Goal: Information Seeking & Learning: Find specific page/section

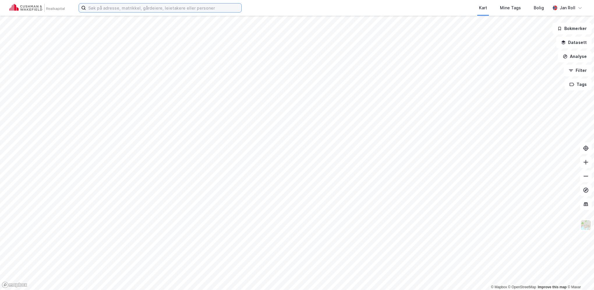
click at [107, 10] on input at bounding box center [163, 7] width 155 height 9
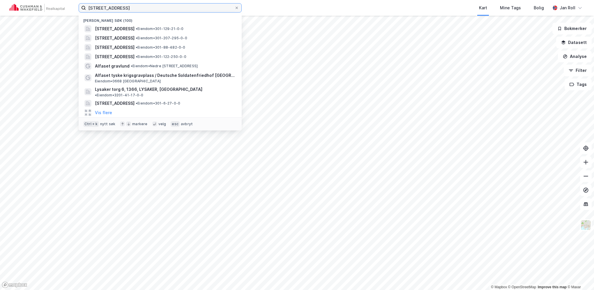
type input "[STREET_ADDRESS]"
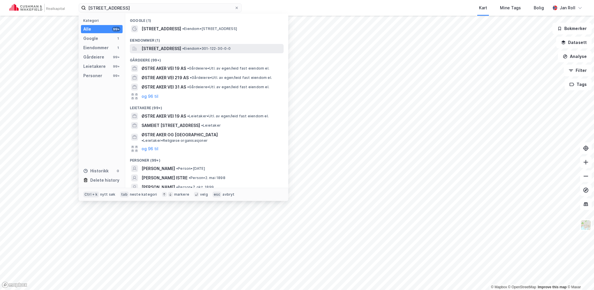
click at [181, 45] on span "[STREET_ADDRESS]" at bounding box center [161, 48] width 40 height 7
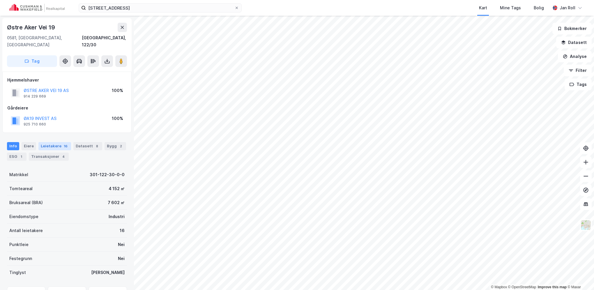
click at [56, 142] on div "Leietakere 16" at bounding box center [54, 146] width 33 height 8
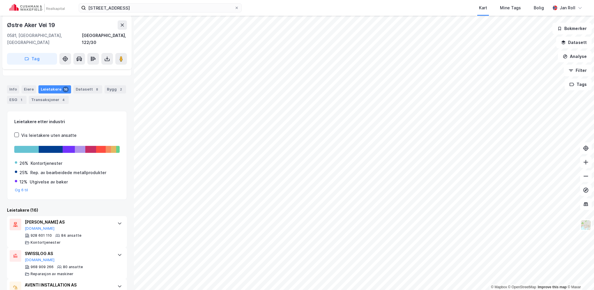
scroll to position [58, 0]
